Goal: Task Accomplishment & Management: Manage account settings

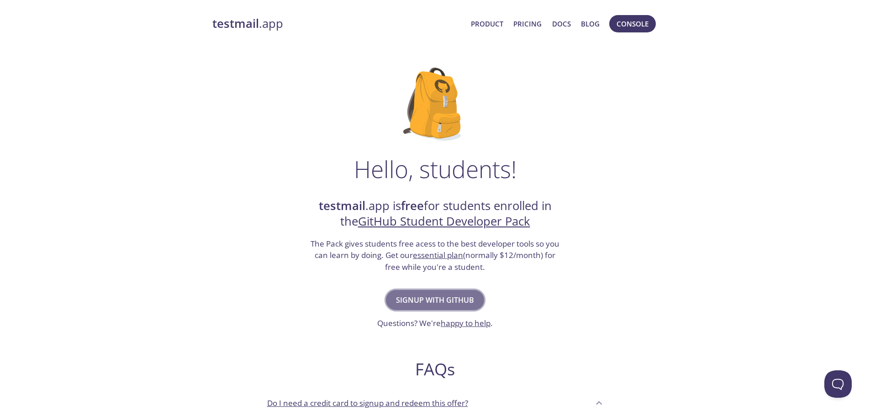
click at [434, 299] on span "Signup with GitHub" at bounding box center [435, 300] width 78 height 13
click at [525, 27] on link "Pricing" at bounding box center [527, 24] width 28 height 12
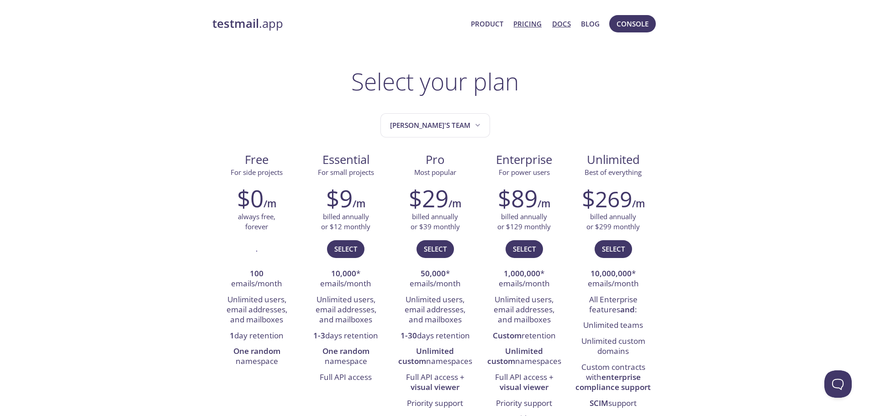
click at [563, 22] on link "Docs" at bounding box center [561, 24] width 19 height 12
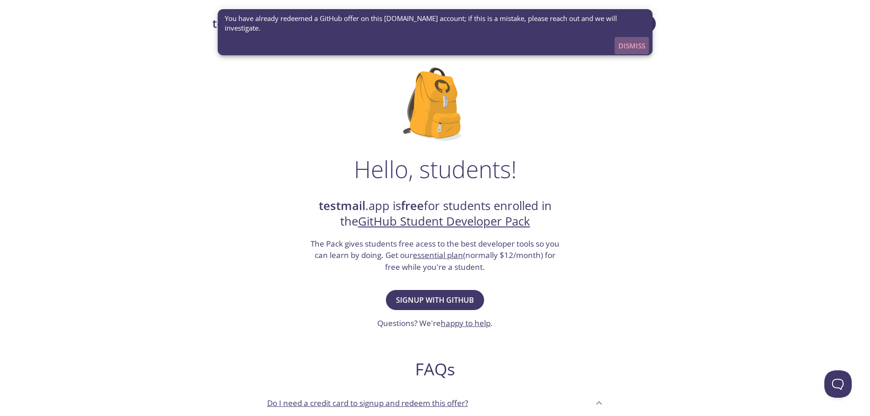
click at [633, 40] on span "Dismiss" at bounding box center [631, 46] width 27 height 12
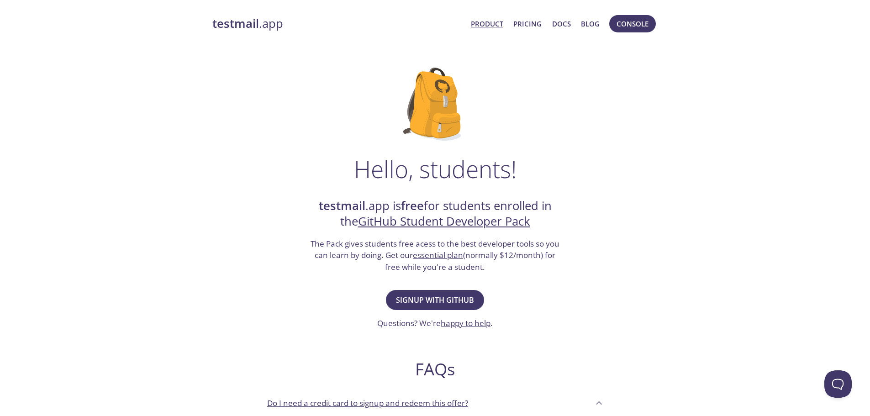
click at [492, 26] on link "Product" at bounding box center [487, 24] width 32 height 12
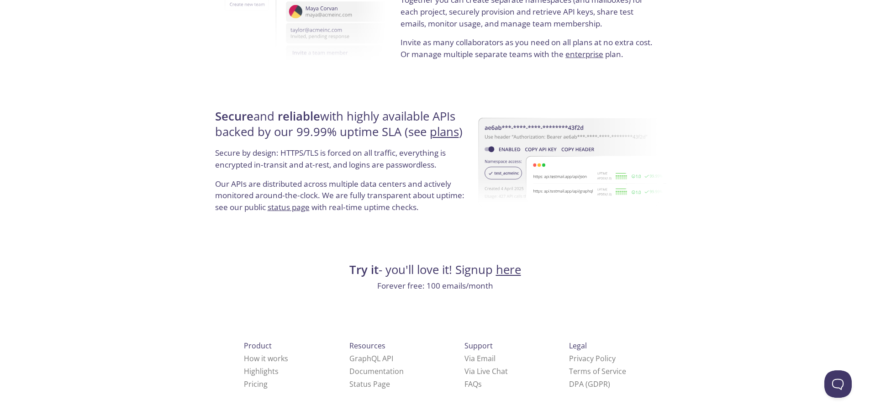
scroll to position [1672, 0]
click at [504, 276] on link "here" at bounding box center [508, 270] width 25 height 16
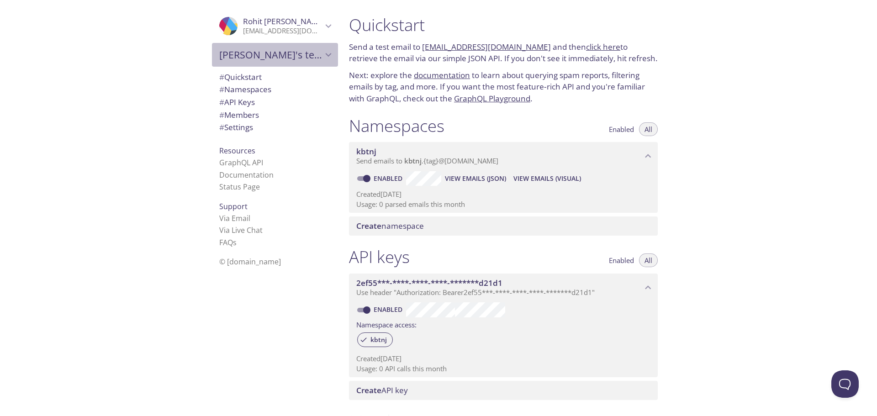
click at [324, 56] on icon "Rohit's team" at bounding box center [328, 55] width 12 height 12
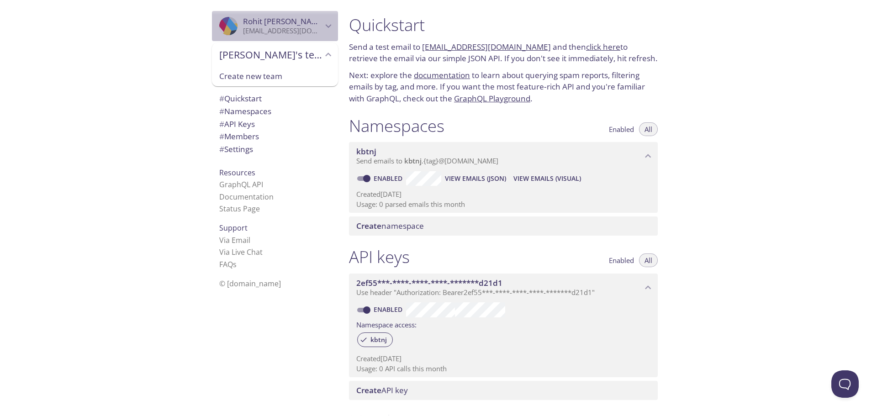
click at [298, 30] on p "[EMAIL_ADDRESS][DOMAIN_NAME]" at bounding box center [282, 30] width 79 height 9
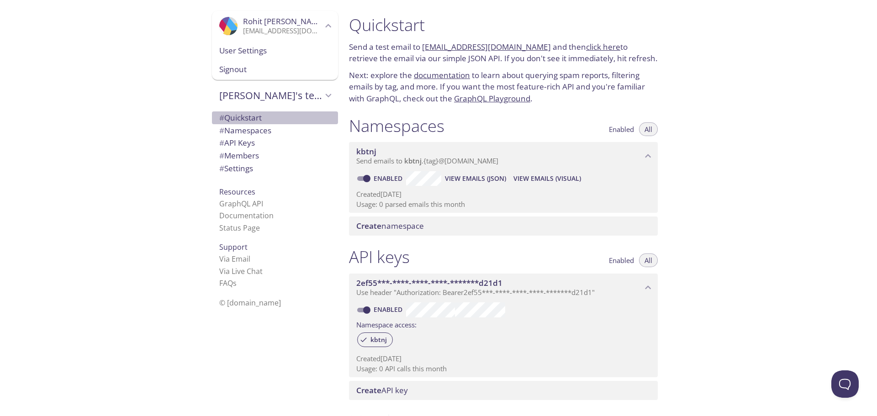
click at [242, 118] on span "# Quickstart" at bounding box center [240, 117] width 42 height 11
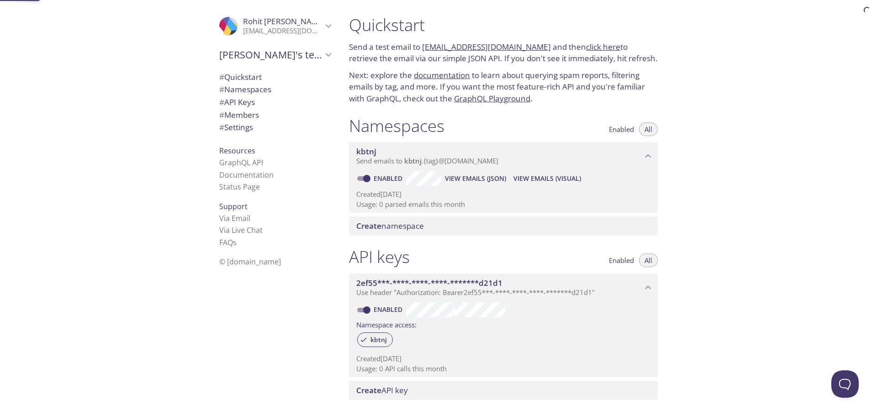
scroll to position [15, 0]
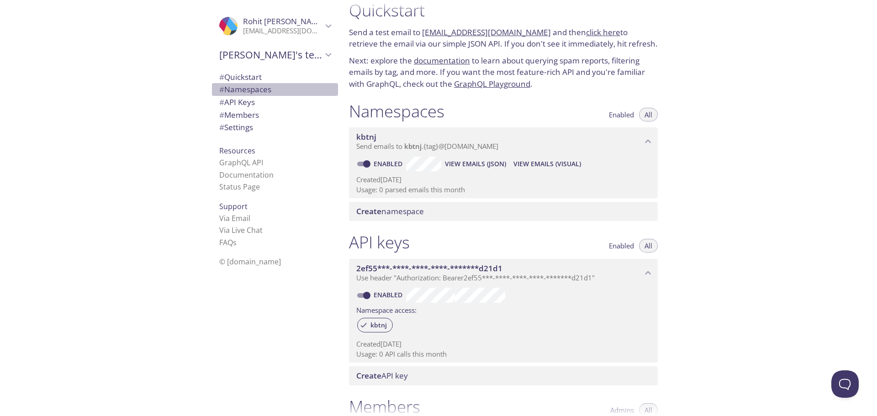
click at [243, 94] on span "# Namespaces" at bounding box center [245, 89] width 52 height 11
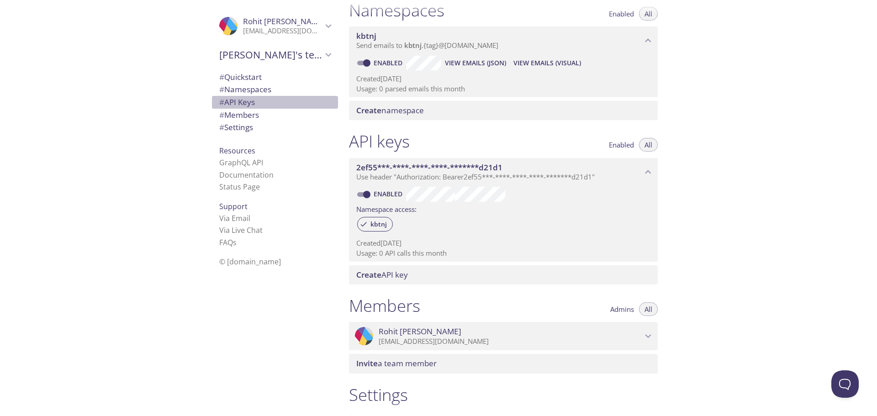
click at [236, 106] on span "# API Keys" at bounding box center [237, 102] width 36 height 11
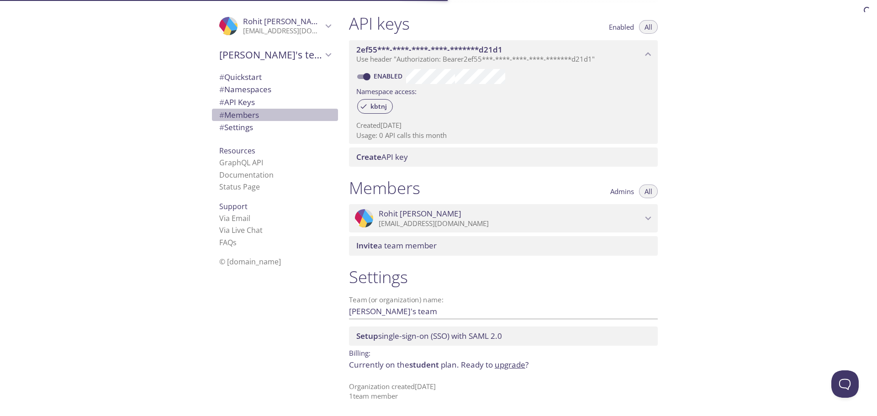
click at [238, 120] on span "# Members" at bounding box center [239, 115] width 40 height 11
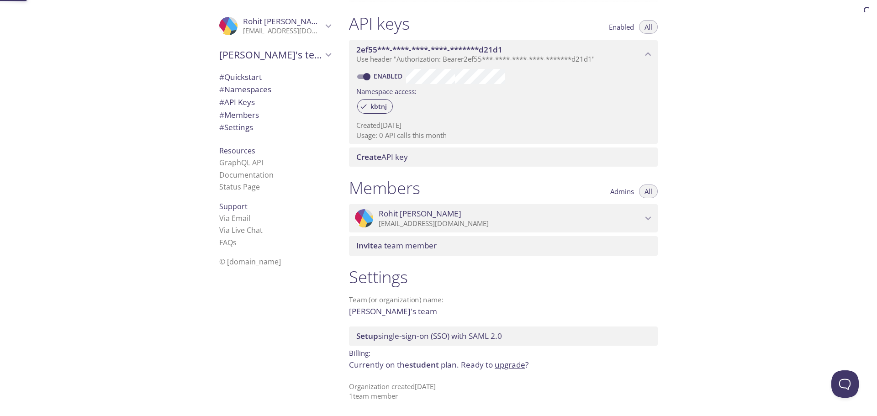
scroll to position [233, 0]
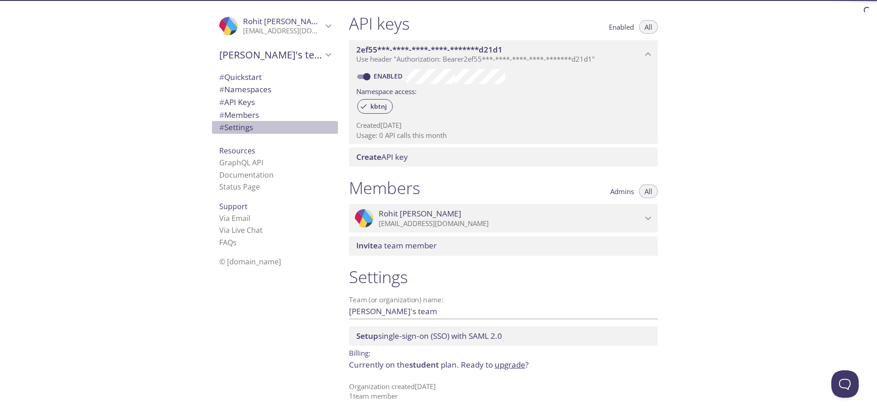
click at [233, 133] on span "# Settings" at bounding box center [274, 128] width 111 height 12
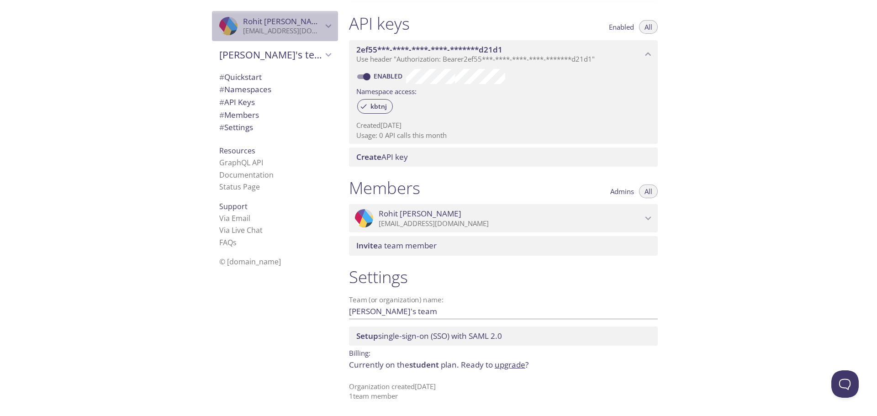
click at [243, 29] on p "[EMAIL_ADDRESS][DOMAIN_NAME]" at bounding box center [282, 30] width 79 height 9
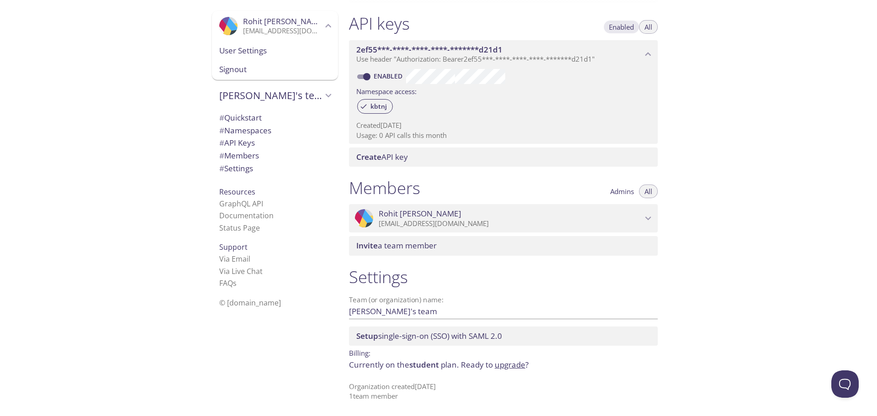
click at [613, 27] on span "Enabled" at bounding box center [621, 27] width 25 height 0
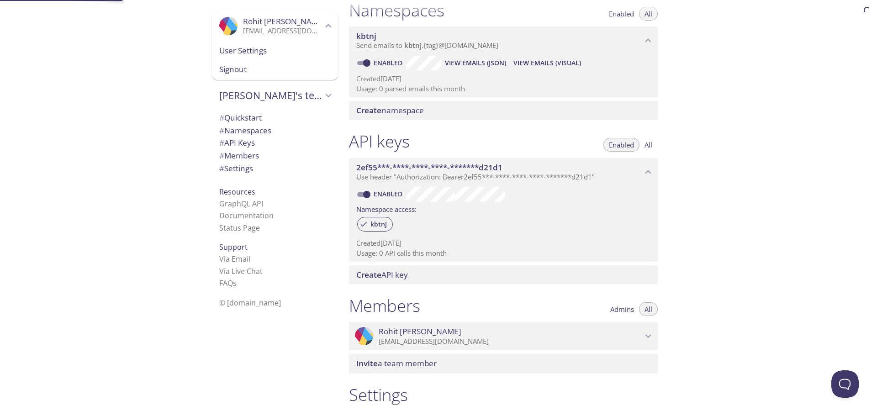
scroll to position [15, 0]
